Goal: Information Seeking & Learning: Learn about a topic

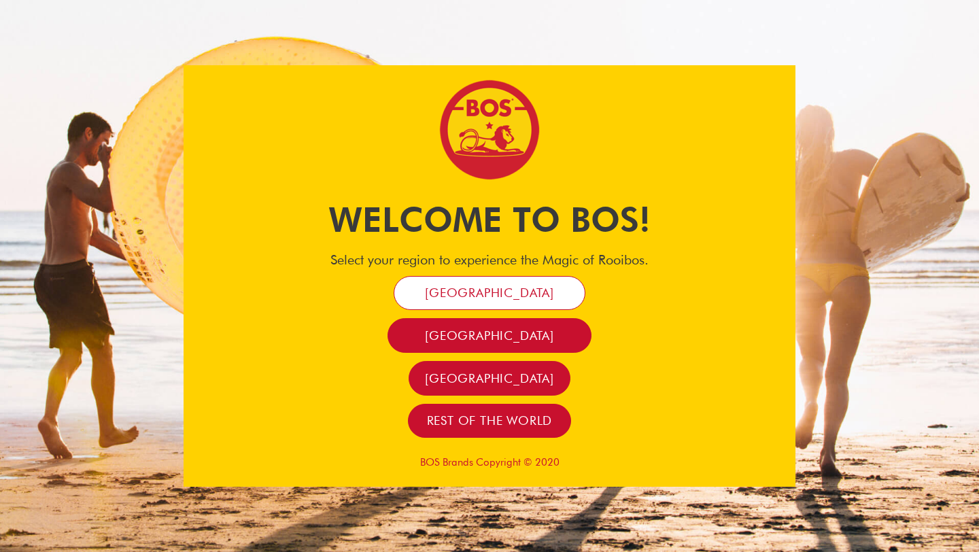
click at [455, 294] on span "[GEOGRAPHIC_DATA]" at bounding box center [489, 293] width 129 height 16
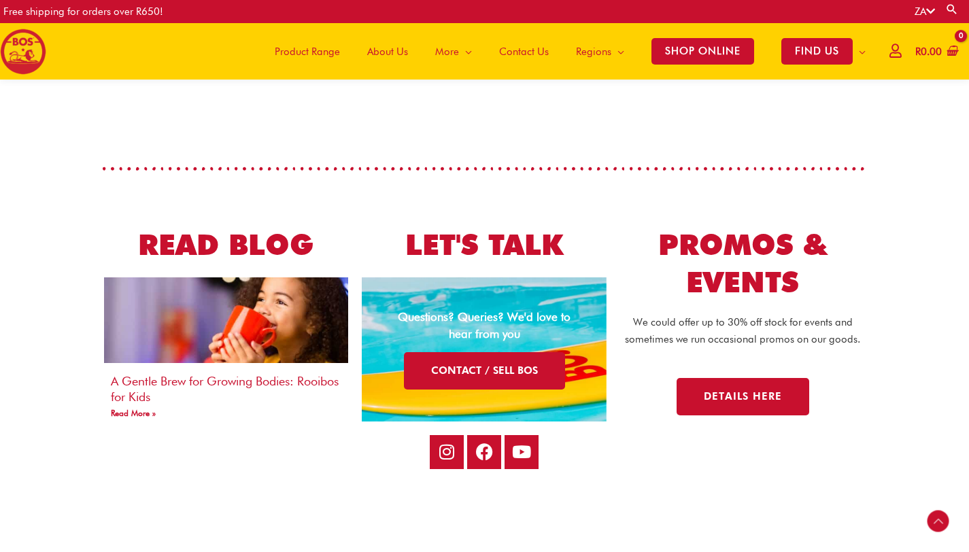
scroll to position [2490, 0]
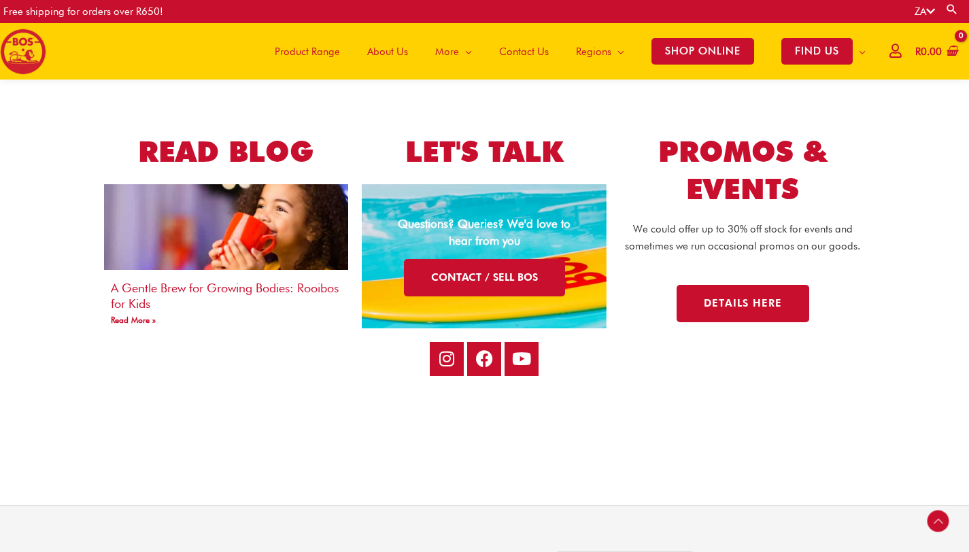
click at [404, 53] on link "About Us" at bounding box center [387, 51] width 68 height 56
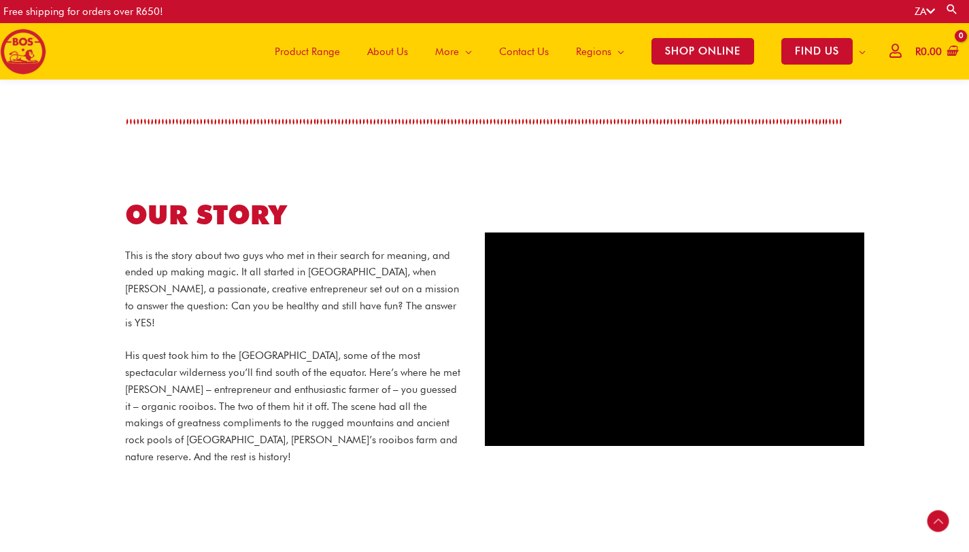
scroll to position [455, 0]
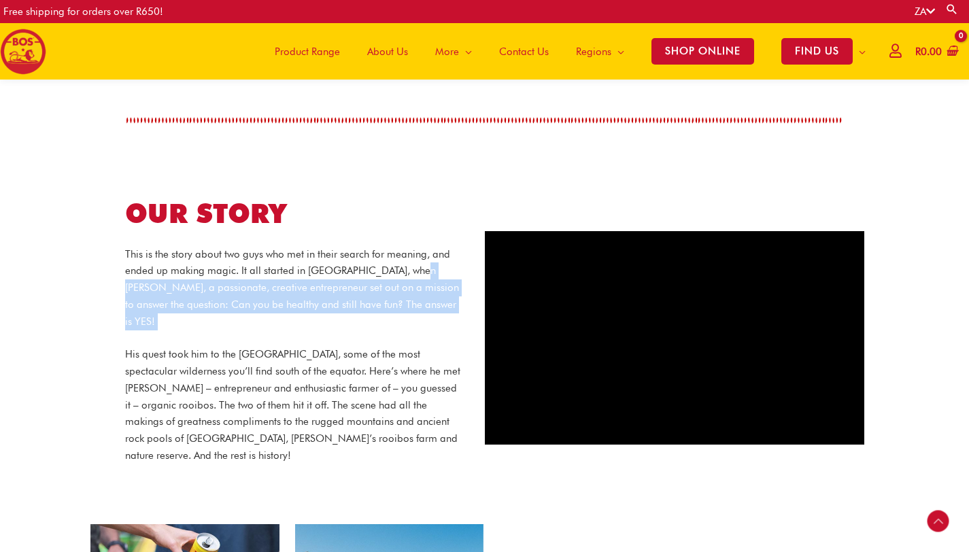
drag, startPoint x: 125, startPoint y: 270, endPoint x: 154, endPoint y: 315, distance: 53.2
click at [154, 315] on div "This is the story about two guys who met in their search for meaning, and ended…" at bounding box center [294, 355] width 339 height 218
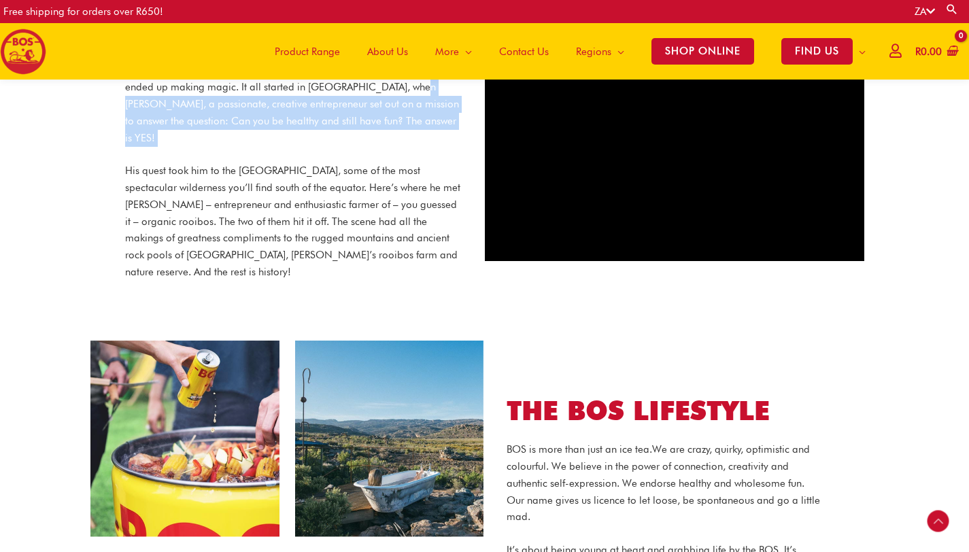
scroll to position [641, 0]
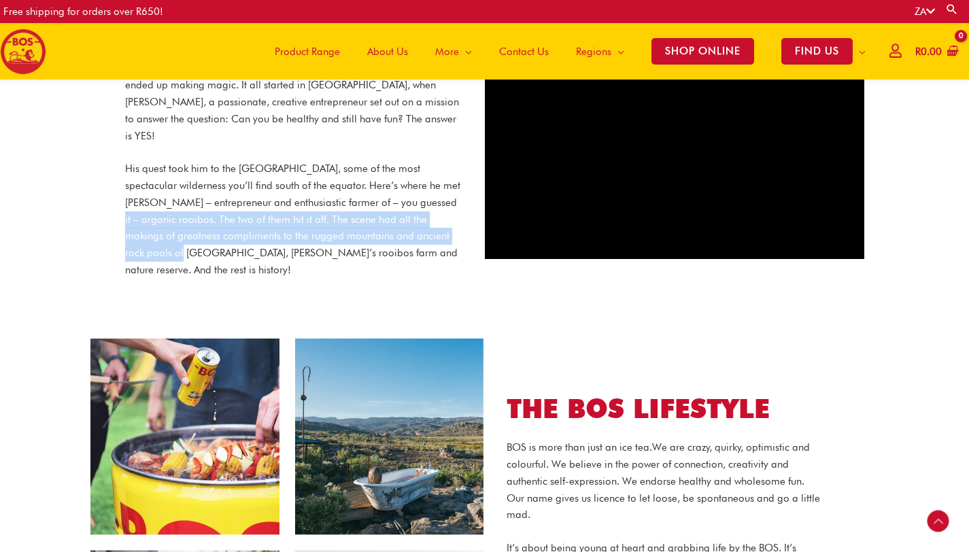
drag, startPoint x: 128, startPoint y: 195, endPoint x: 153, endPoint y: 245, distance: 55.3
click at [152, 245] on p "His quest took him to the [GEOGRAPHIC_DATA], some of the most spectacular wilde…" at bounding box center [294, 219] width 339 height 118
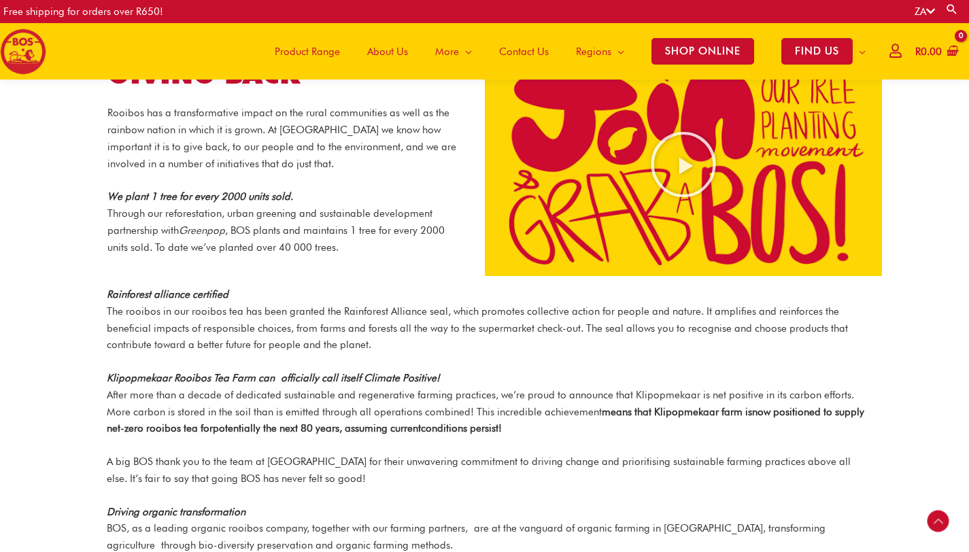
scroll to position [1387, 0]
